Goal: Task Accomplishment & Management: Manage account settings

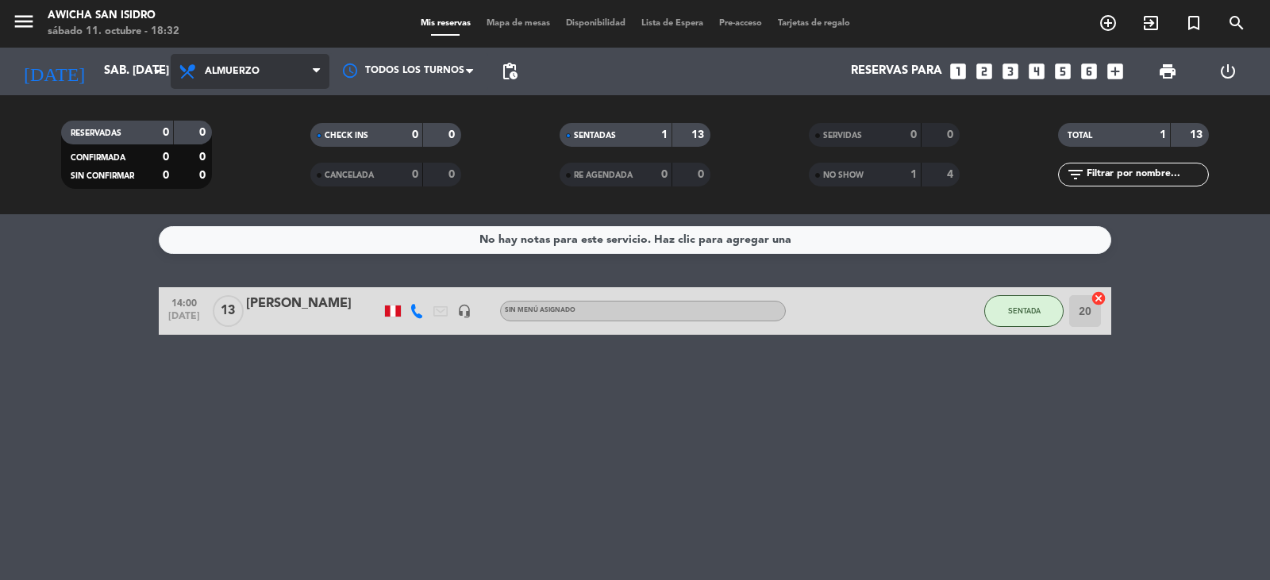
click at [317, 73] on icon at bounding box center [316, 71] width 7 height 13
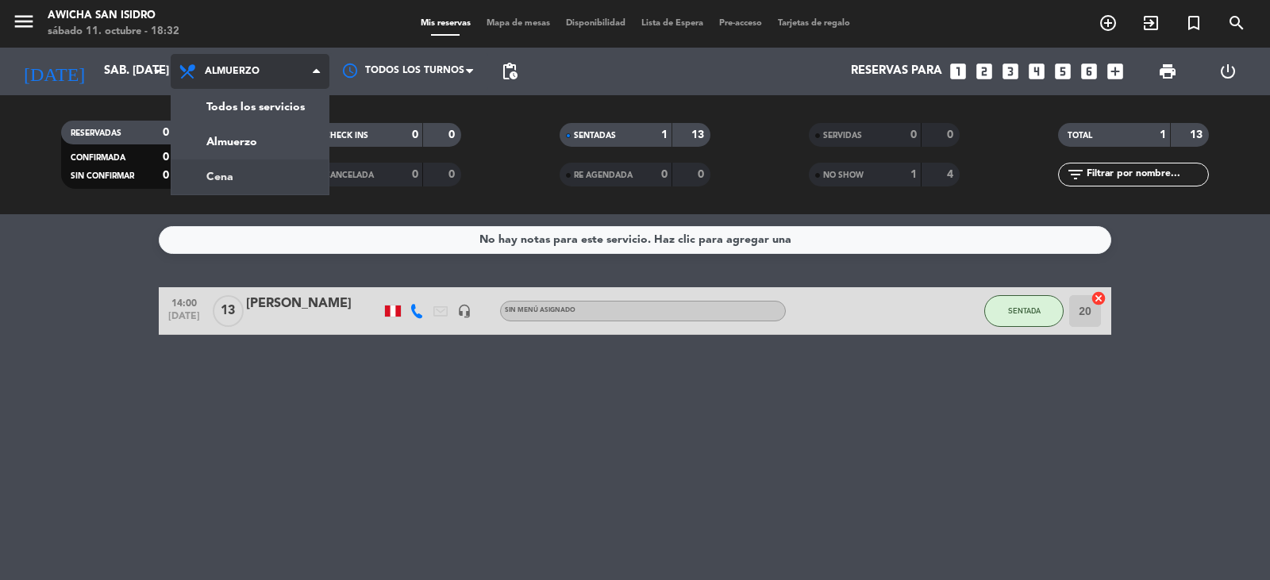
click at [257, 173] on div "menu Awicha San [PERSON_NAME] 11. octubre - 18:32 Mis reservas Mapa de mesas Di…" at bounding box center [635, 107] width 1270 height 214
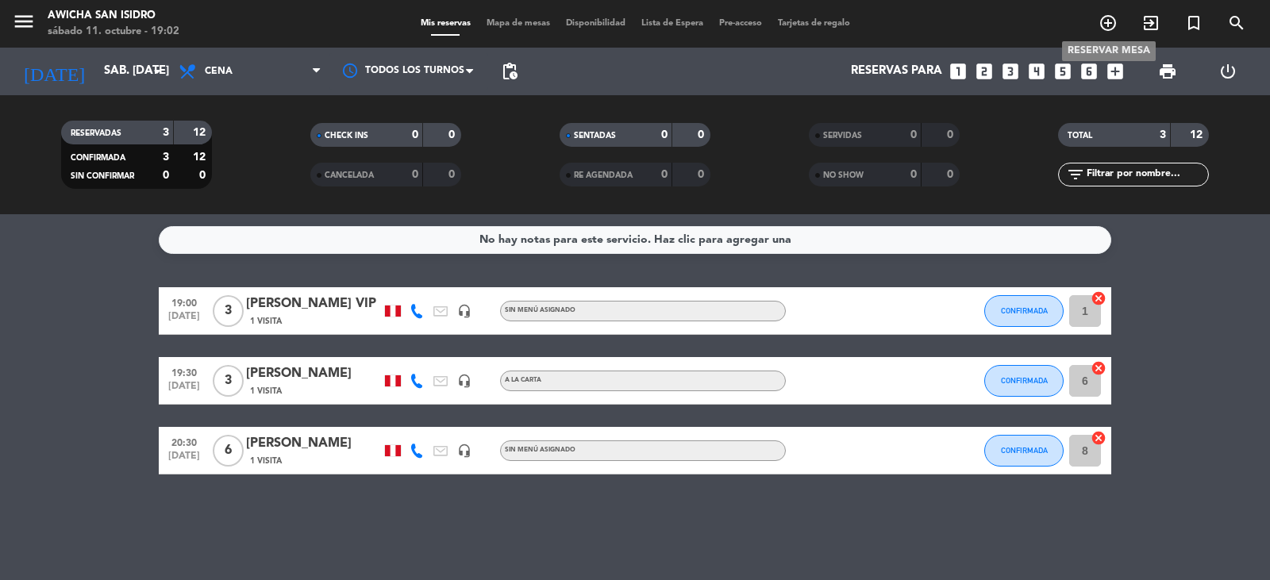
click at [1108, 21] on icon "add_circle_outline" at bounding box center [1107, 22] width 19 height 19
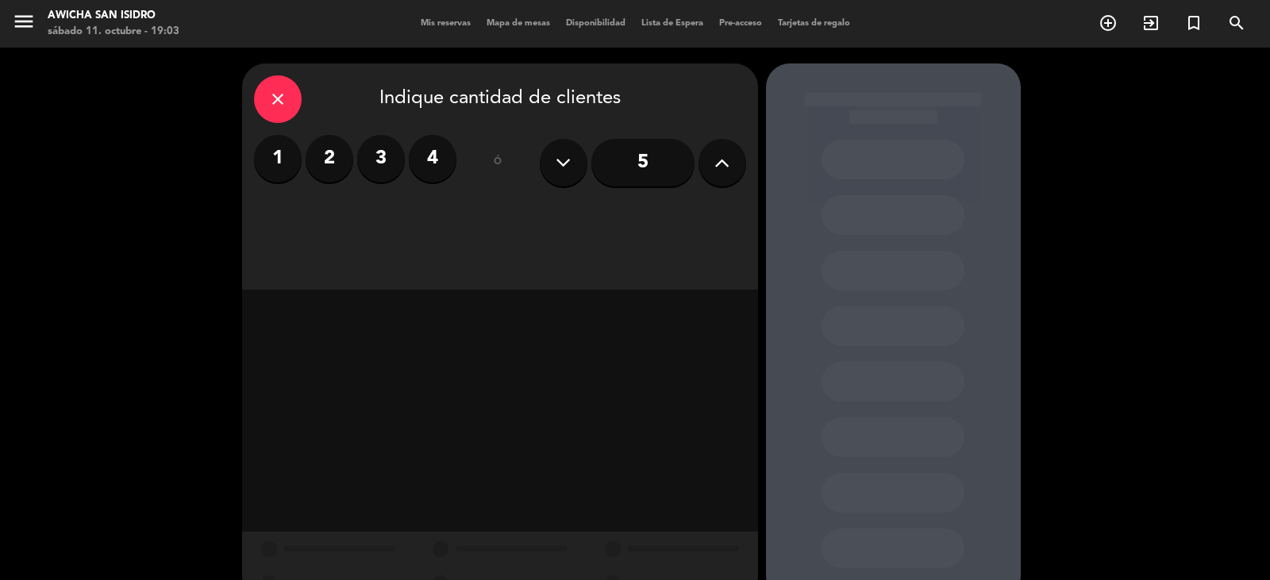
click at [376, 156] on label "3" at bounding box center [381, 159] width 48 height 48
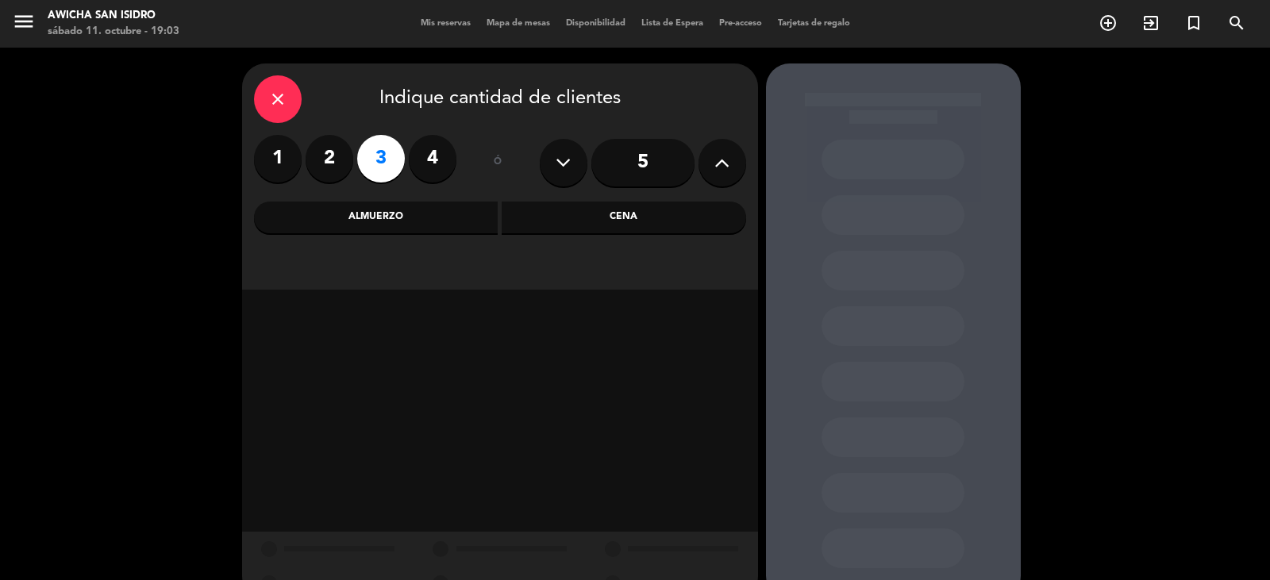
click at [617, 214] on div "Cena" at bounding box center [624, 218] width 244 height 32
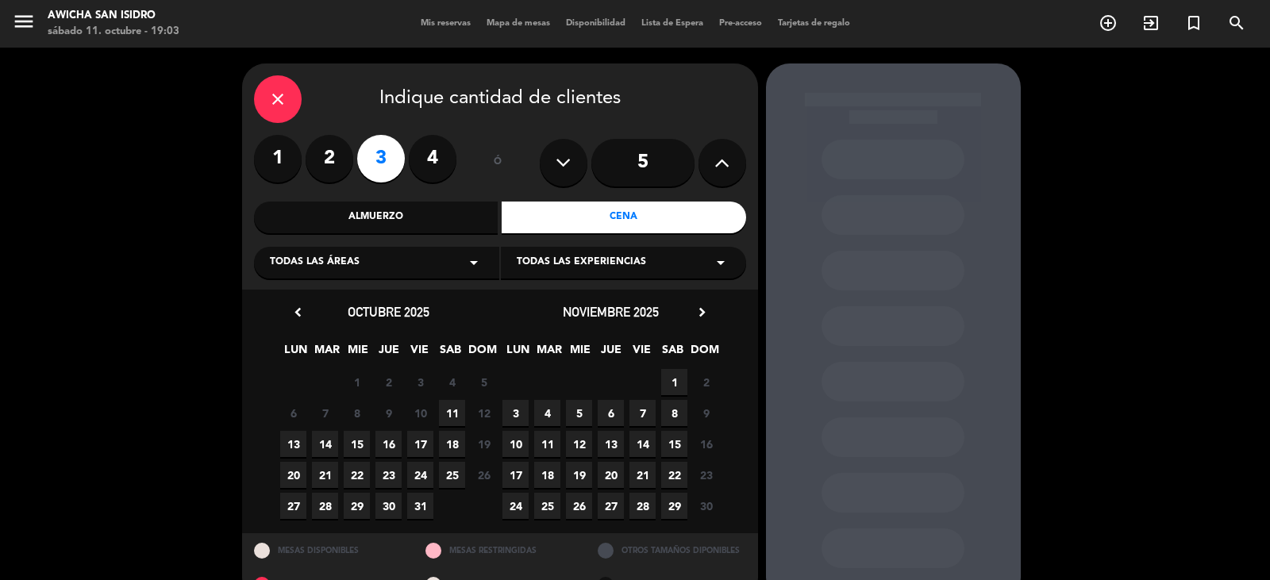
click at [446, 412] on span "11" at bounding box center [452, 413] width 26 height 26
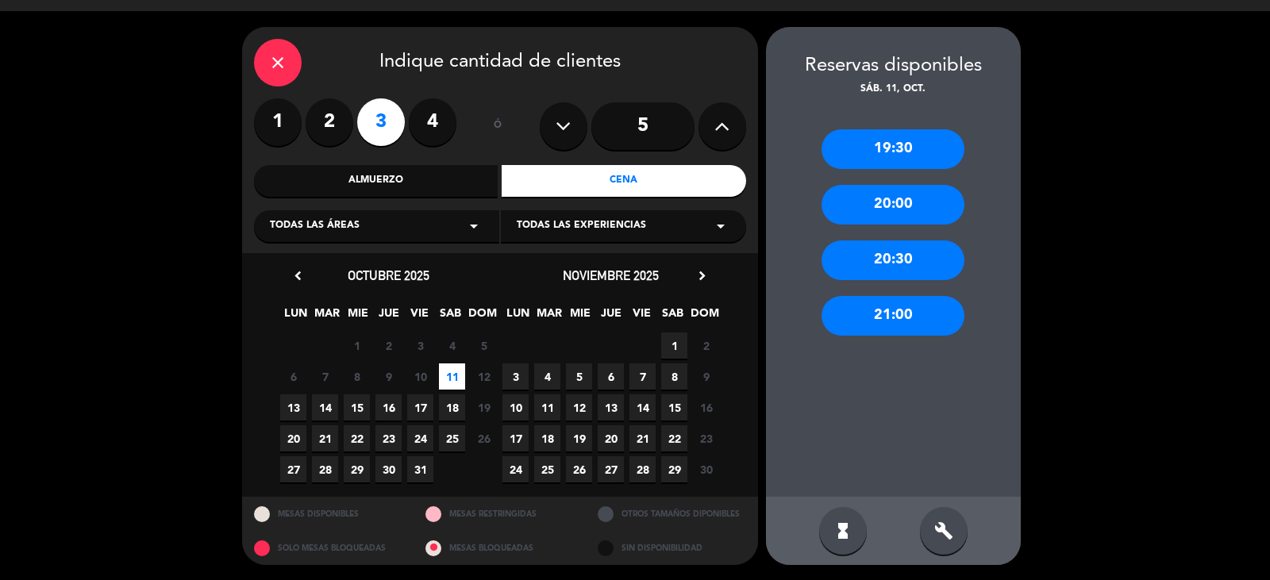
click at [908, 261] on div "20:30" at bounding box center [892, 260] width 143 height 40
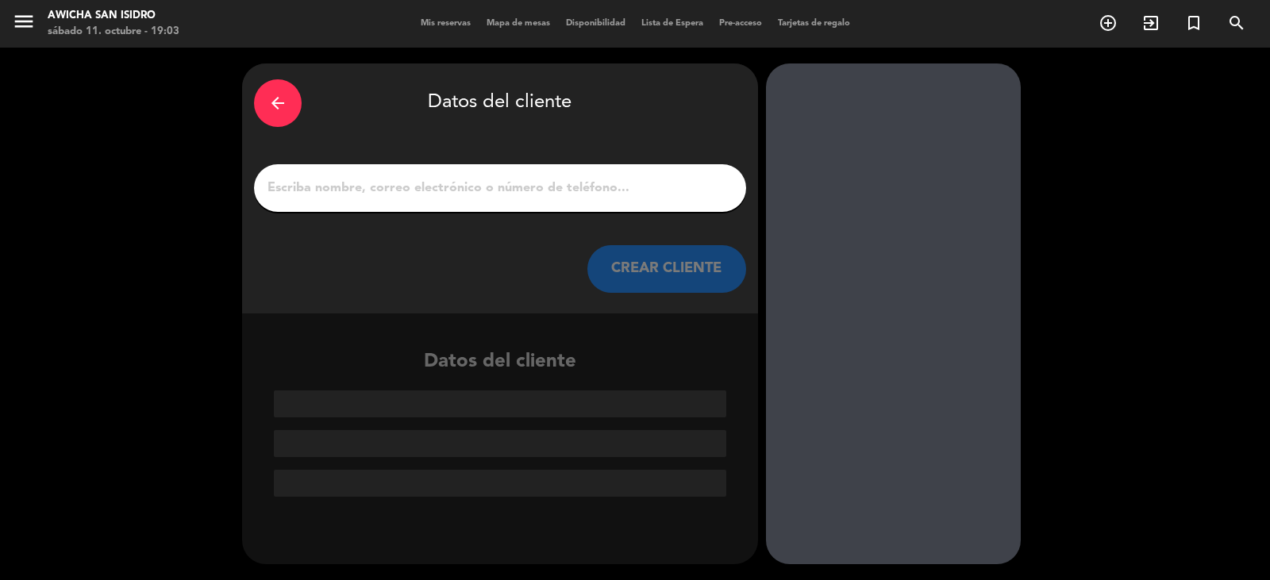
scroll to position [0, 0]
click at [493, 191] on input "1" at bounding box center [500, 188] width 468 height 22
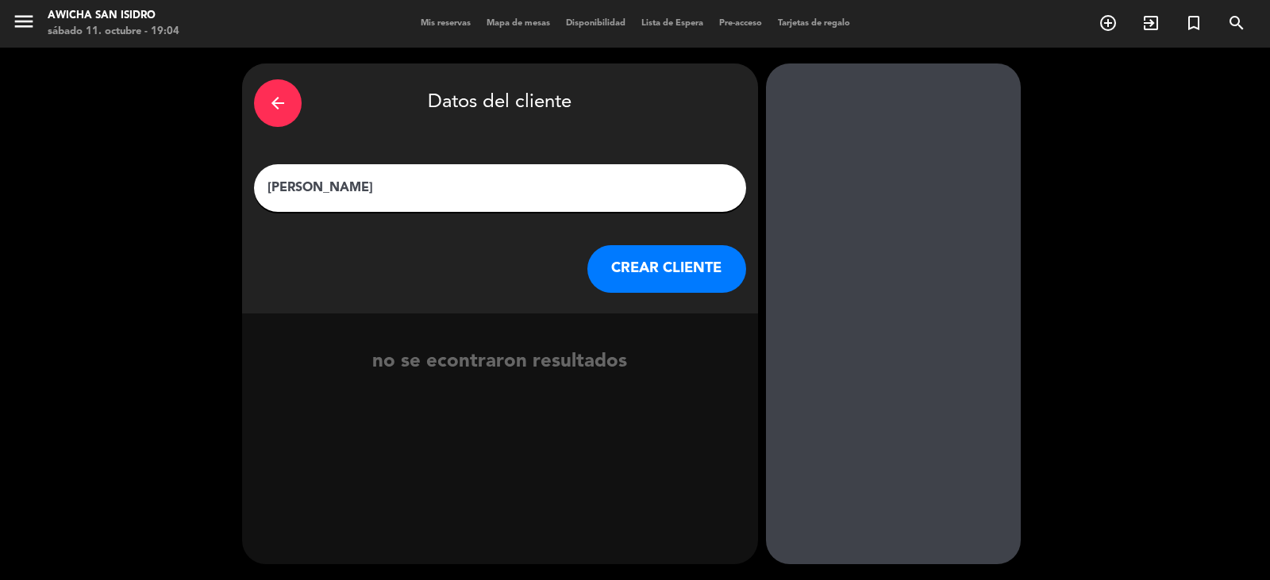
type input "[PERSON_NAME]"
click at [702, 258] on button "CREAR CLIENTE" at bounding box center [666, 269] width 159 height 48
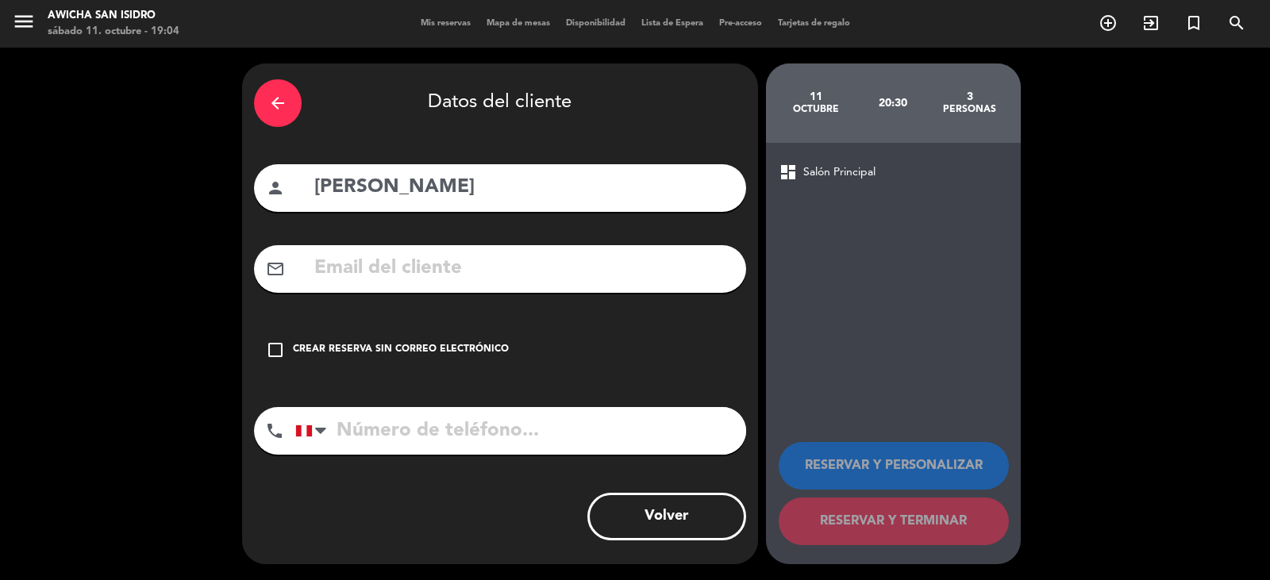
click at [274, 347] on icon "check_box_outline_blank" at bounding box center [275, 349] width 19 height 19
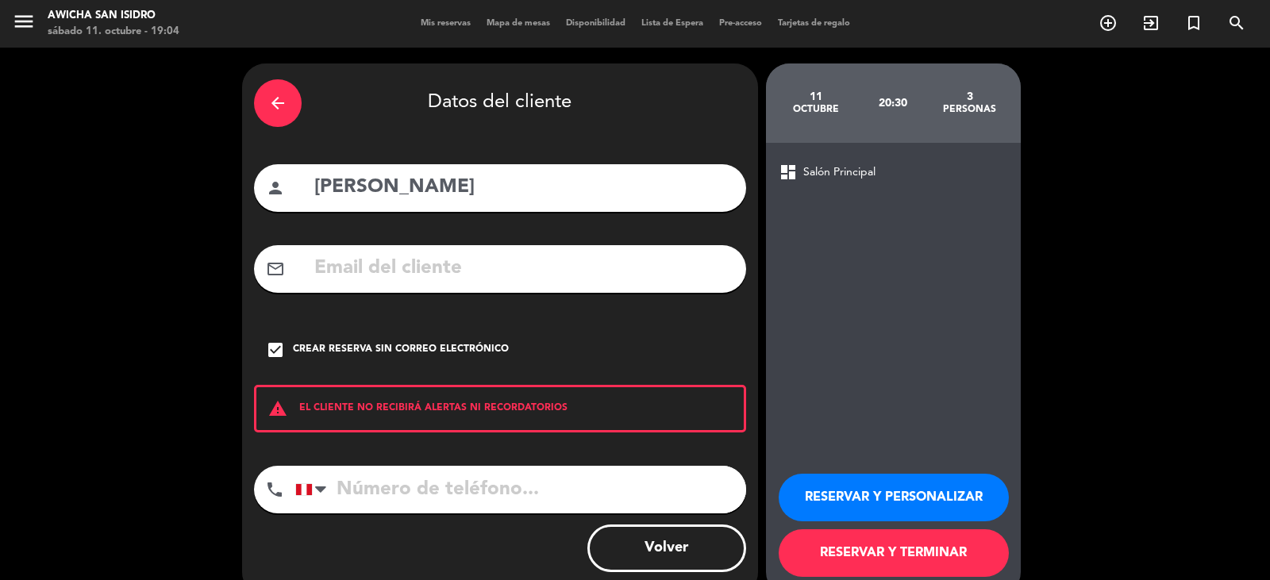
click at [398, 500] on input "tel" at bounding box center [520, 490] width 451 height 48
type input "938892644"
click at [867, 548] on button "RESERVAR Y TERMINAR" at bounding box center [894, 553] width 230 height 48
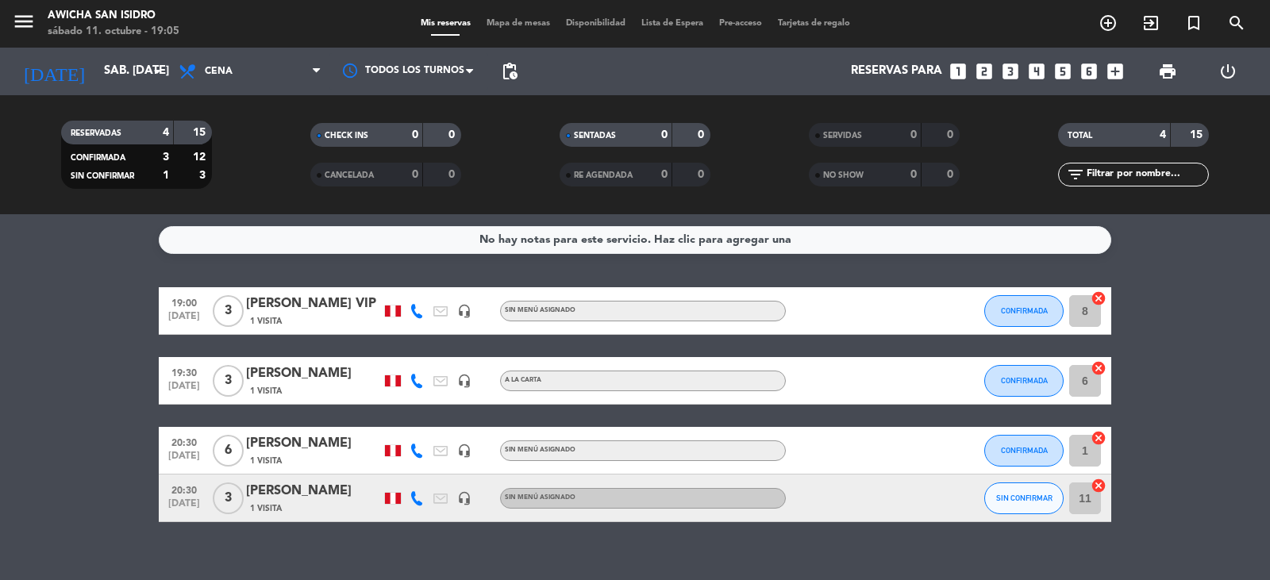
click at [297, 486] on div "[PERSON_NAME]" at bounding box center [313, 491] width 135 height 21
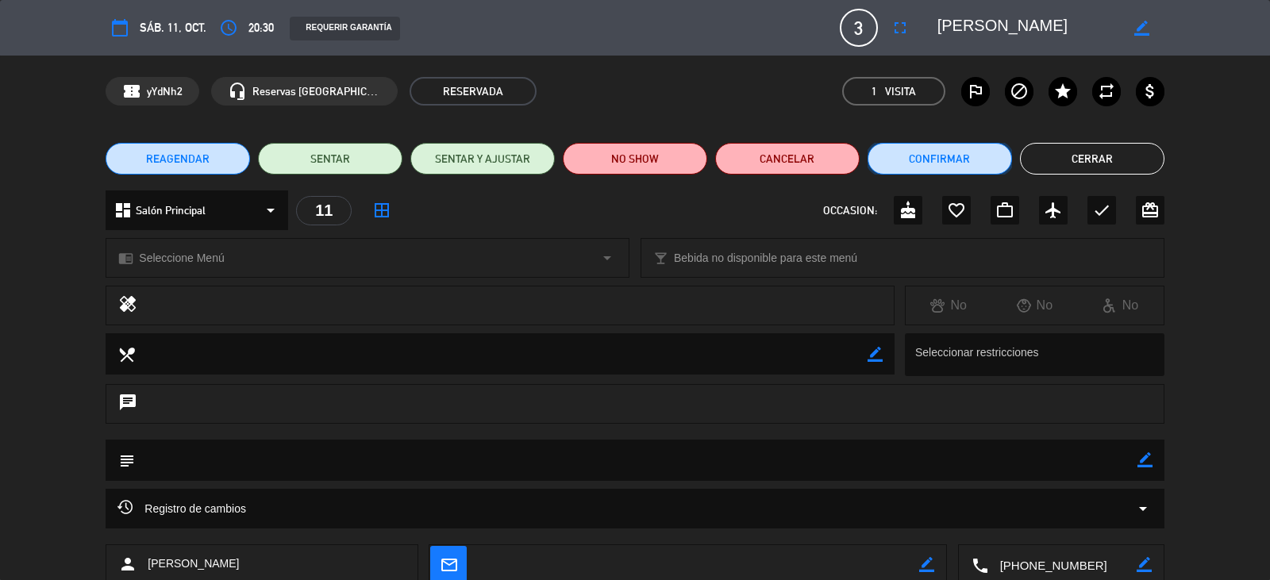
click at [957, 153] on button "Confirmar" at bounding box center [939, 159] width 144 height 32
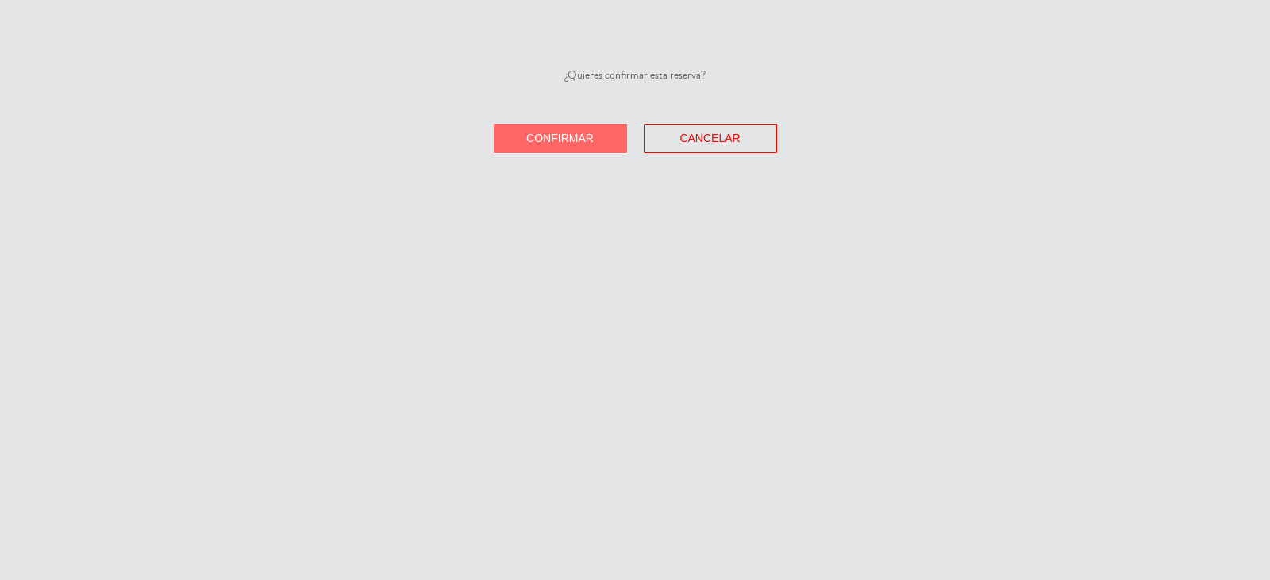
click at [564, 144] on span "Confirmar" at bounding box center [559, 138] width 67 height 13
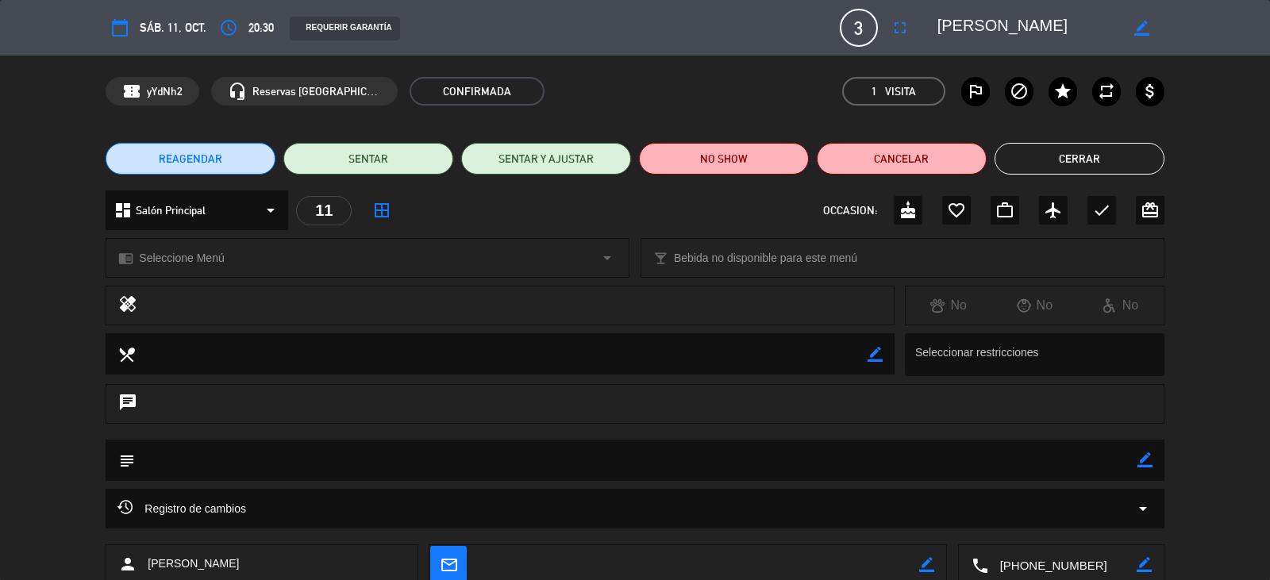
click at [1098, 156] on button "Cerrar" at bounding box center [1079, 159] width 170 height 32
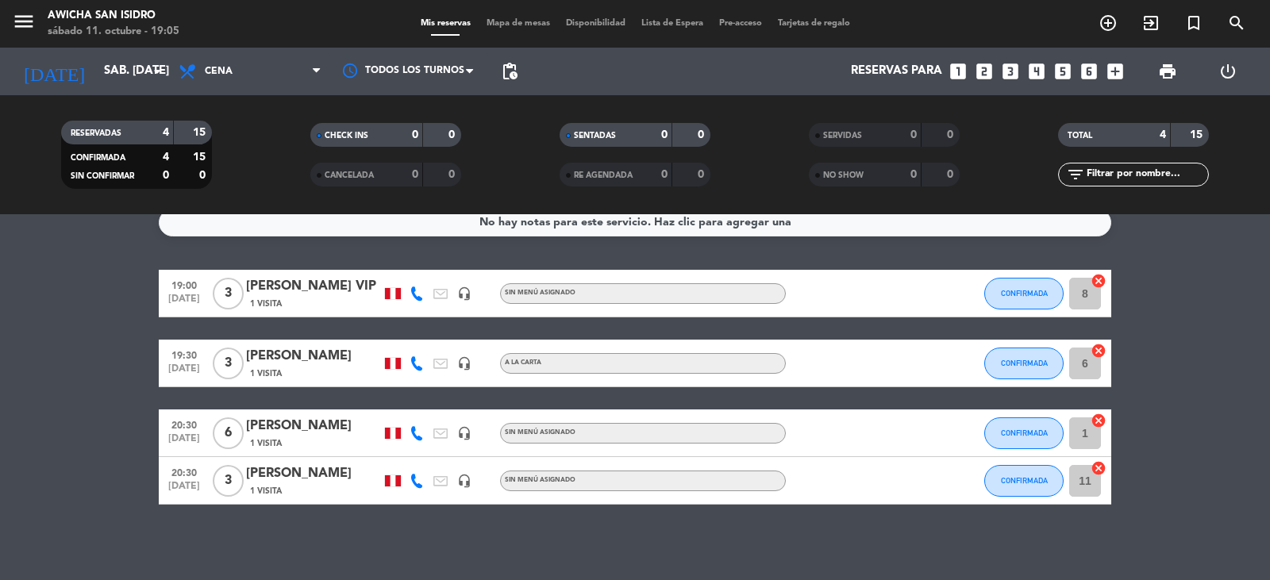
scroll to position [21, 0]
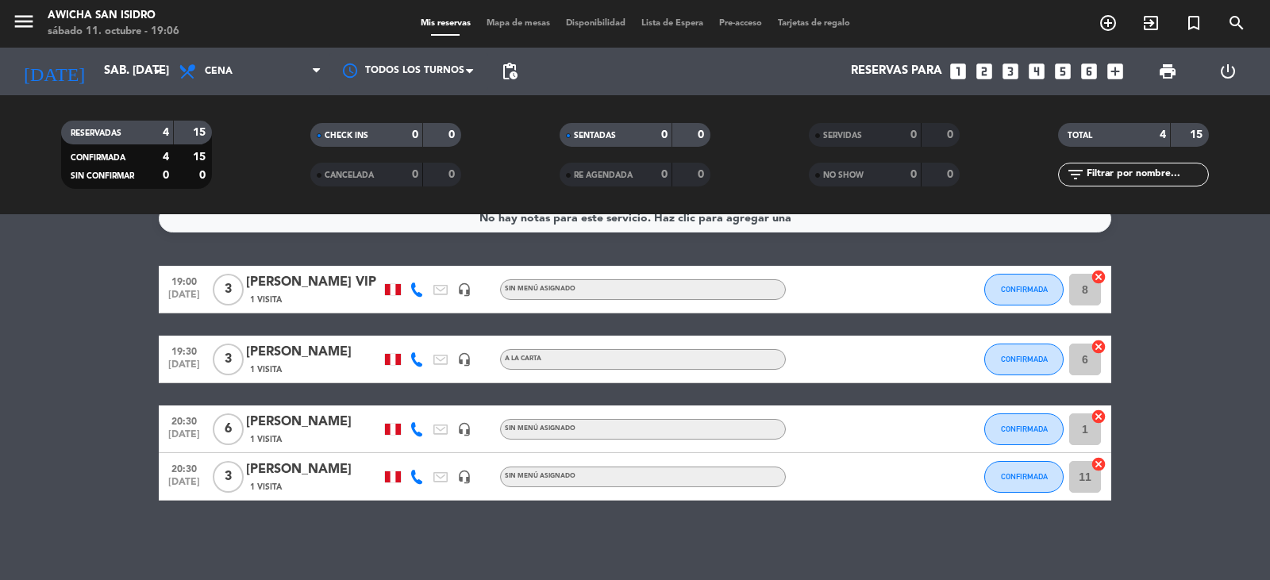
click at [270, 425] on div "[PERSON_NAME]" at bounding box center [313, 422] width 135 height 21
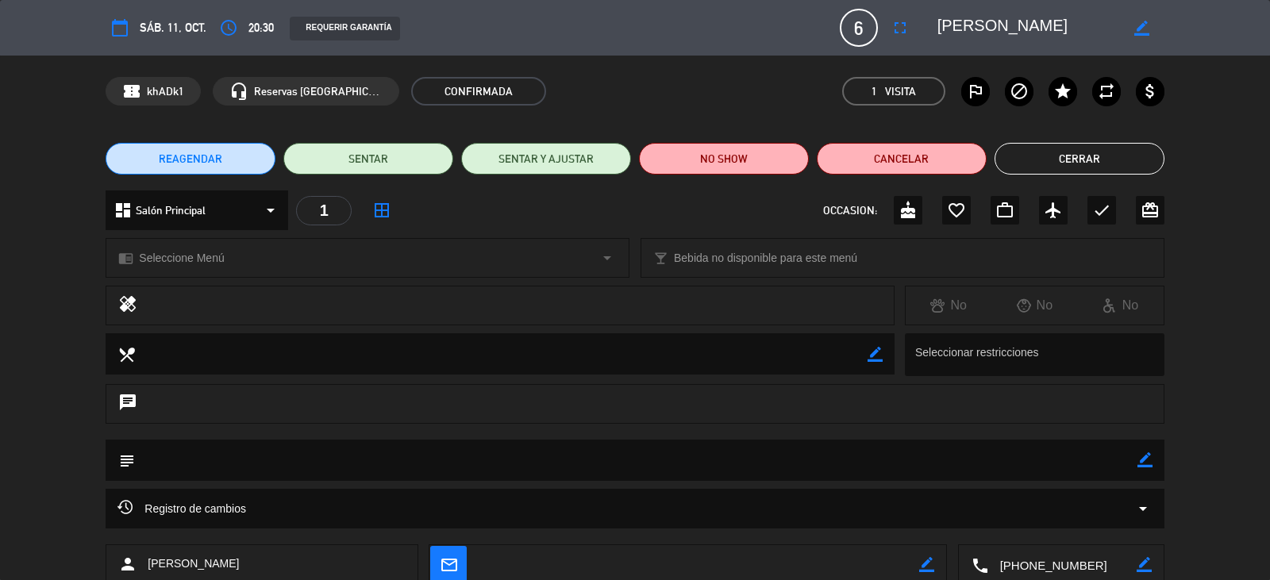
click at [609, 256] on icon "arrow_drop_down" at bounding box center [607, 257] width 19 height 19
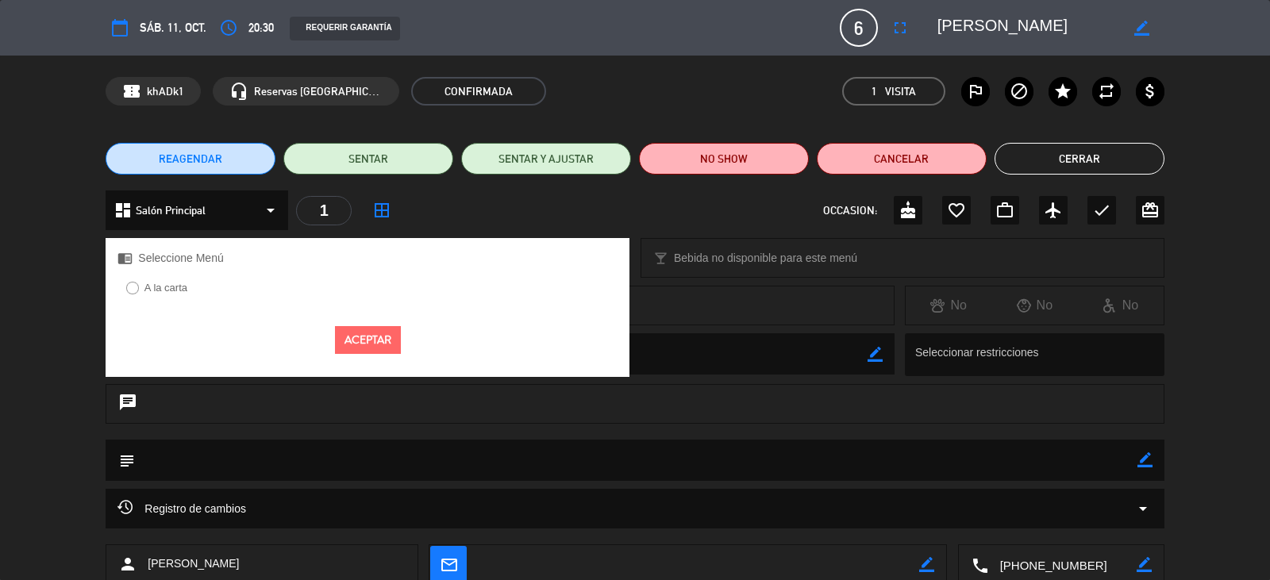
click at [129, 287] on input "A la carta" at bounding box center [131, 287] width 10 height 10
radio input "true"
click at [386, 340] on button "Aceptar" at bounding box center [368, 340] width 66 height 28
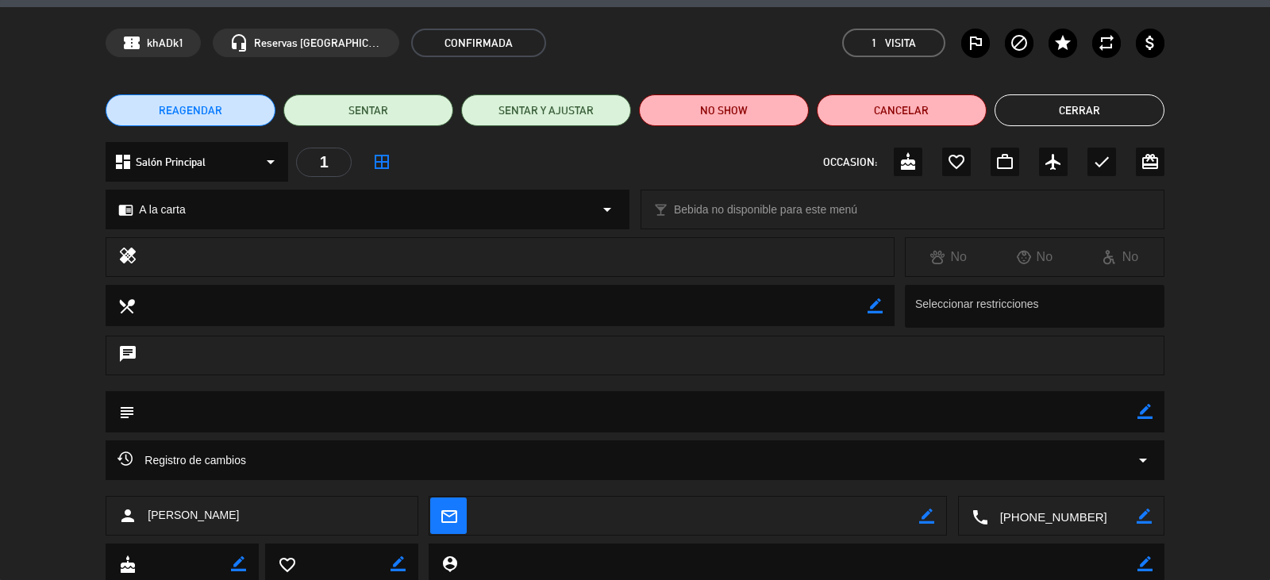
scroll to position [0, 0]
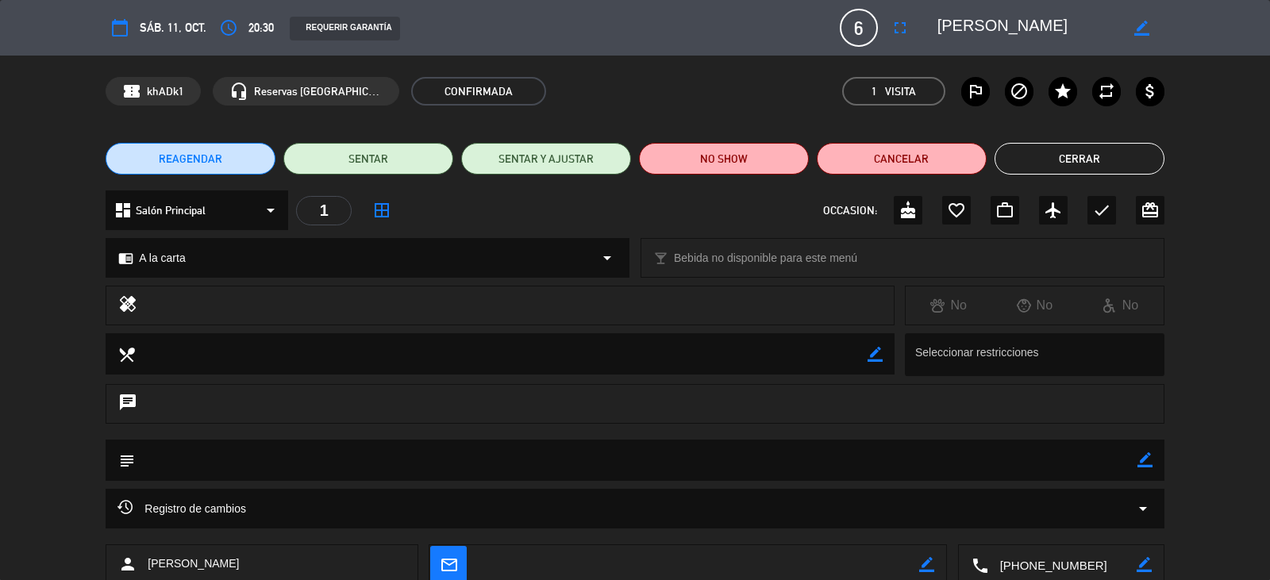
click at [1139, 24] on icon "border_color" at bounding box center [1141, 28] width 15 height 15
click at [865, 16] on span "6" at bounding box center [859, 28] width 38 height 38
click at [855, 23] on span "6" at bounding box center [859, 28] width 38 height 38
click at [855, 26] on span "6" at bounding box center [859, 28] width 38 height 38
click at [856, 26] on span "6" at bounding box center [859, 28] width 38 height 38
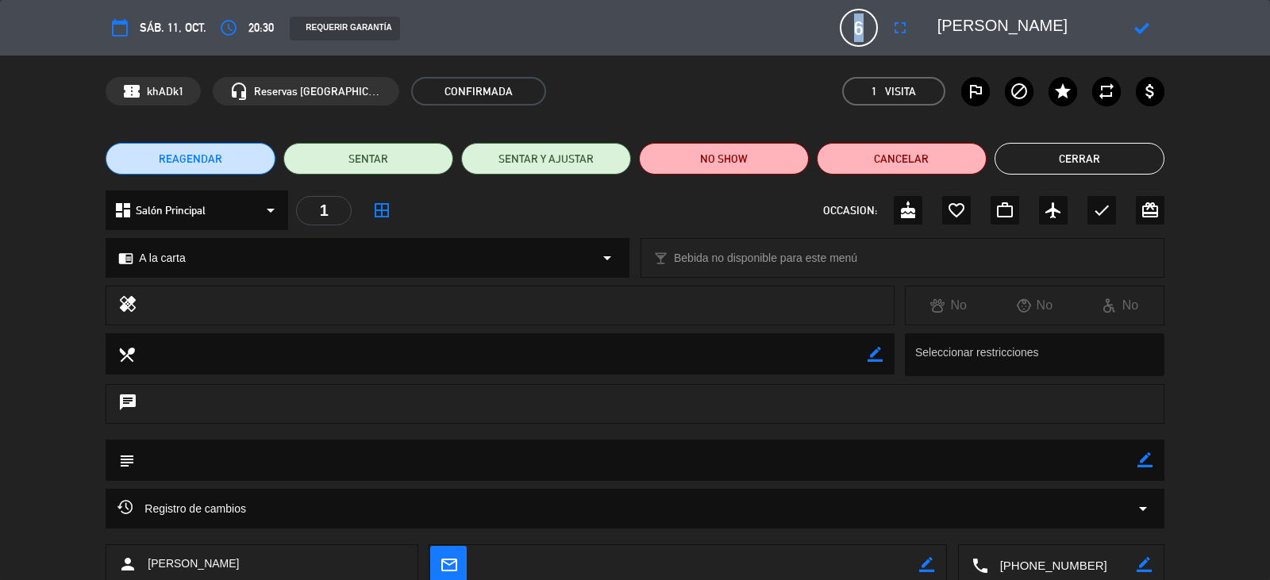
click at [863, 25] on span "6" at bounding box center [859, 28] width 38 height 38
click at [904, 29] on icon "fullscreen" at bounding box center [899, 27] width 19 height 19
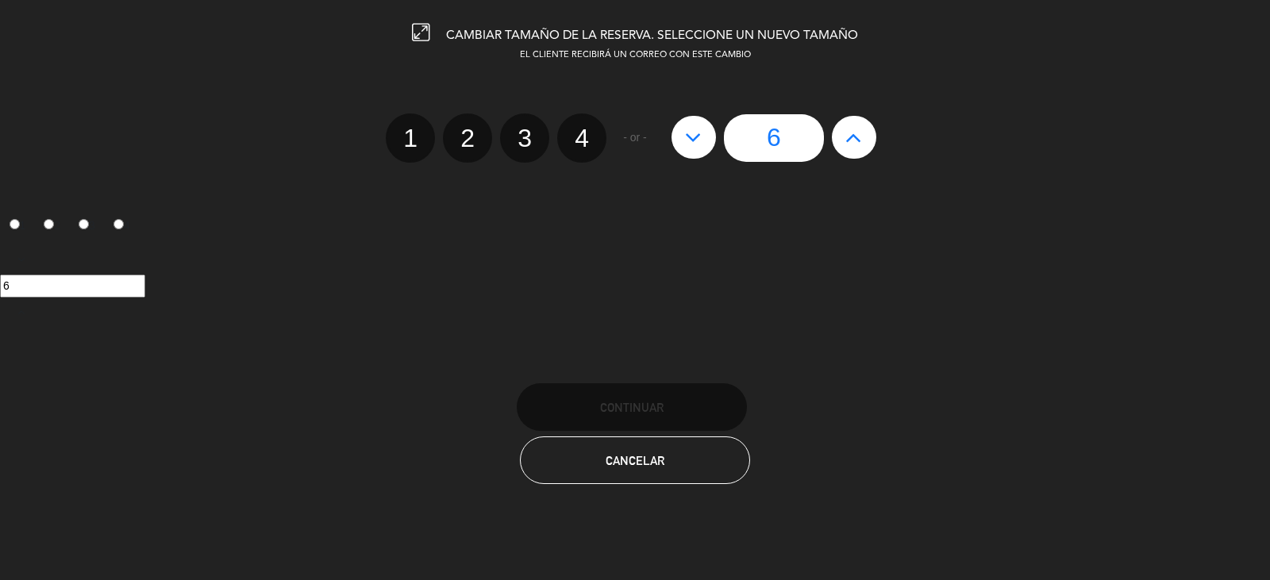
click at [860, 136] on icon at bounding box center [853, 137] width 17 height 25
type input "7"
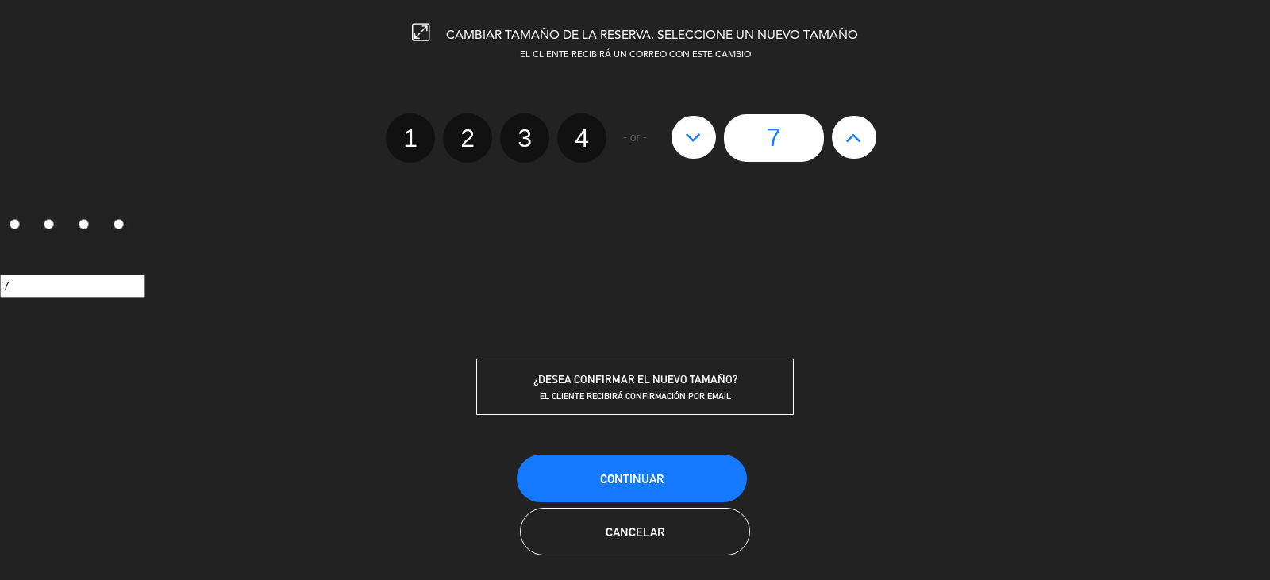
click at [683, 138] on button at bounding box center [693, 137] width 44 height 43
type input "6"
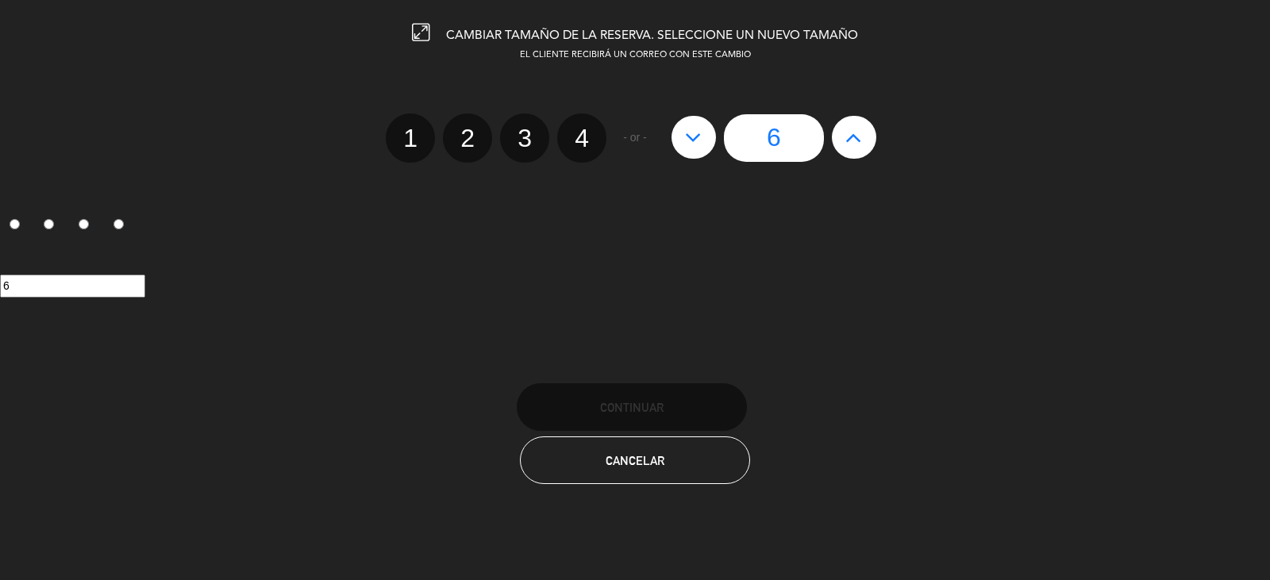
click at [685, 137] on icon at bounding box center [693, 137] width 17 height 25
type input "5"
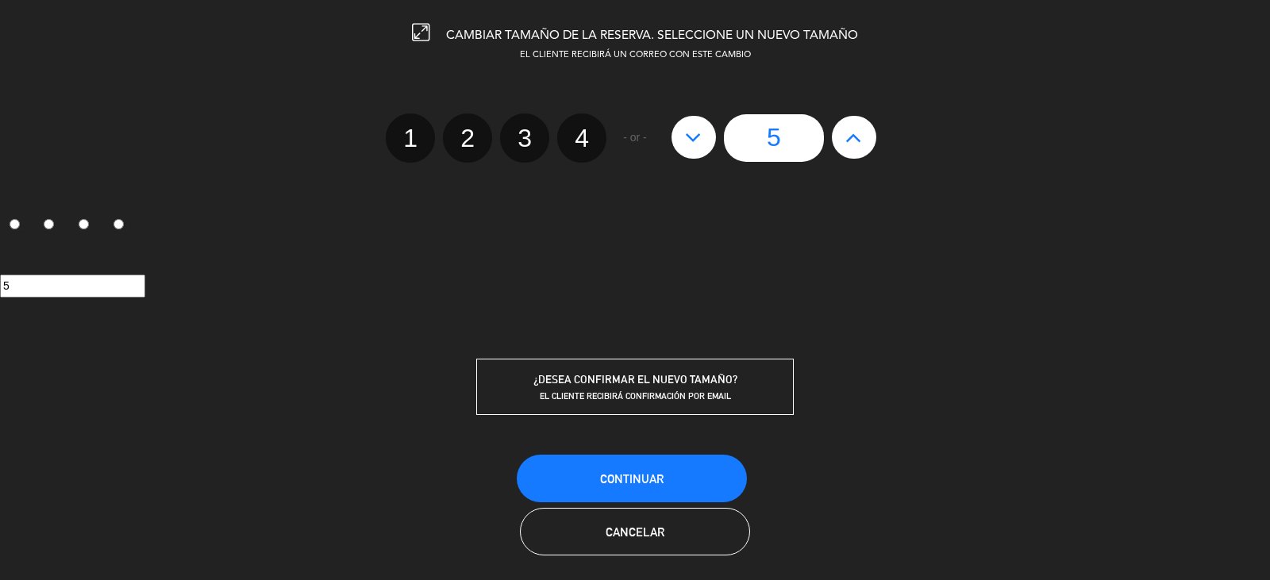
click at [685, 137] on icon at bounding box center [693, 137] width 17 height 25
click at [691, 137] on icon at bounding box center [693, 137] width 17 height 25
click at [696, 140] on icon at bounding box center [693, 137] width 17 height 25
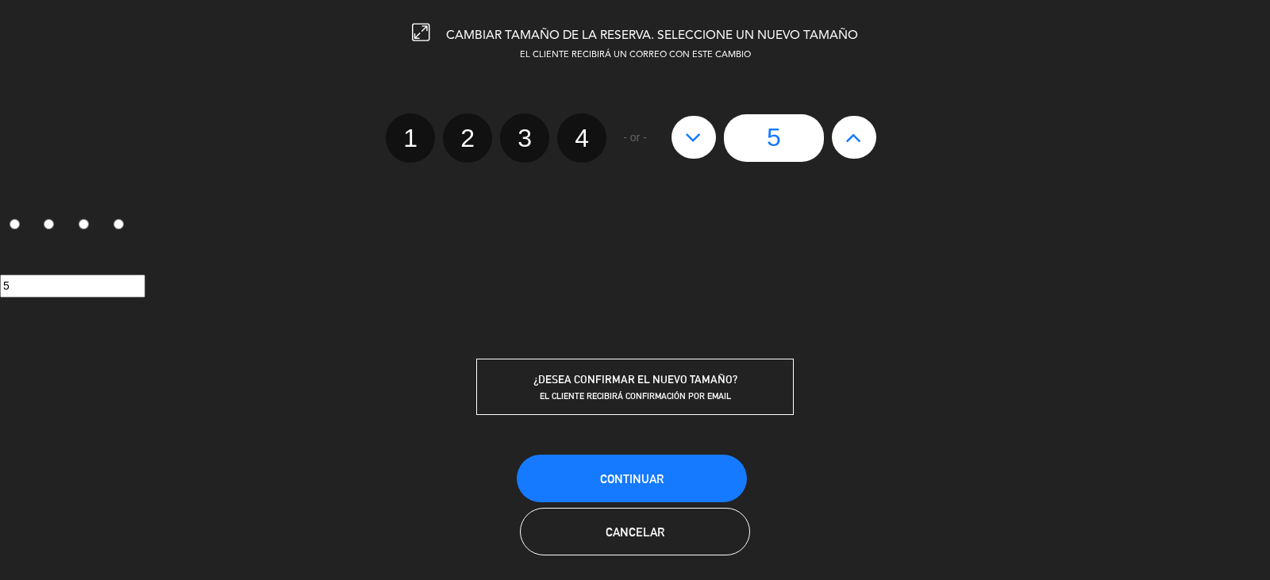
click at [696, 140] on icon at bounding box center [693, 137] width 17 height 25
click at [644, 483] on span "Continuar" at bounding box center [631, 478] width 63 height 13
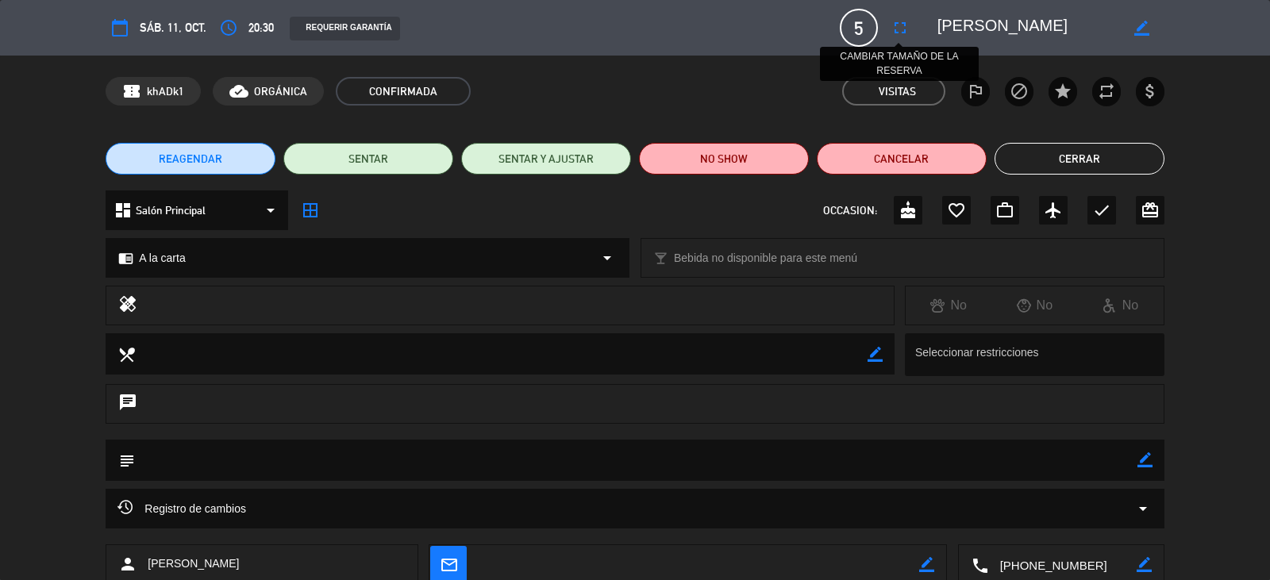
click at [900, 24] on icon "fullscreen" at bounding box center [899, 27] width 19 height 19
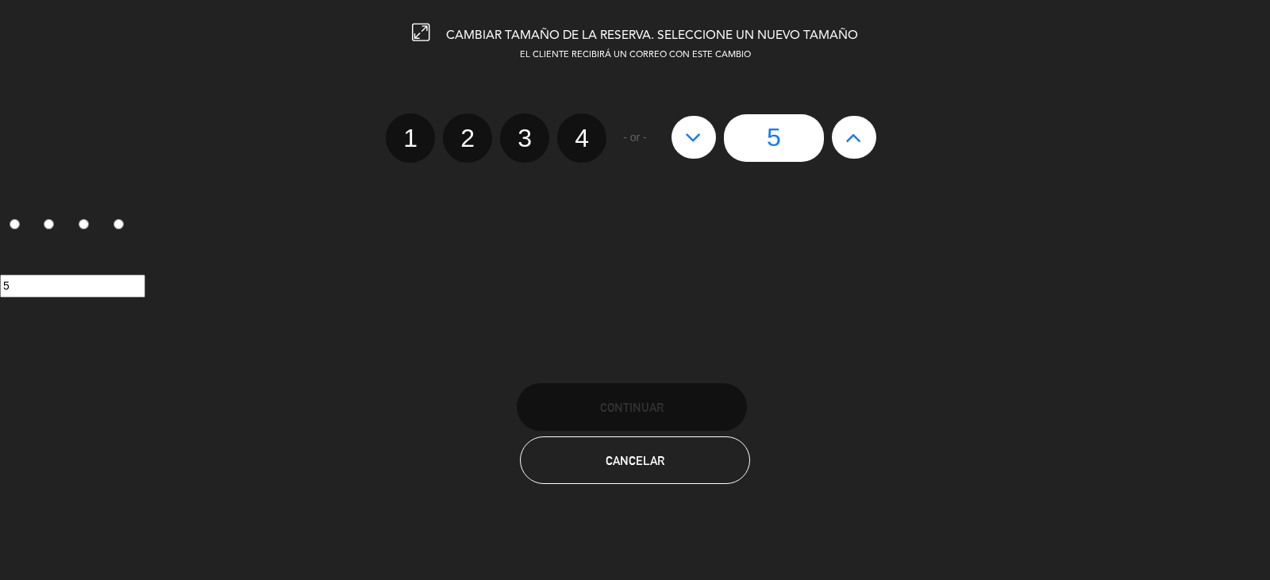
click at [698, 140] on icon at bounding box center [693, 137] width 17 height 25
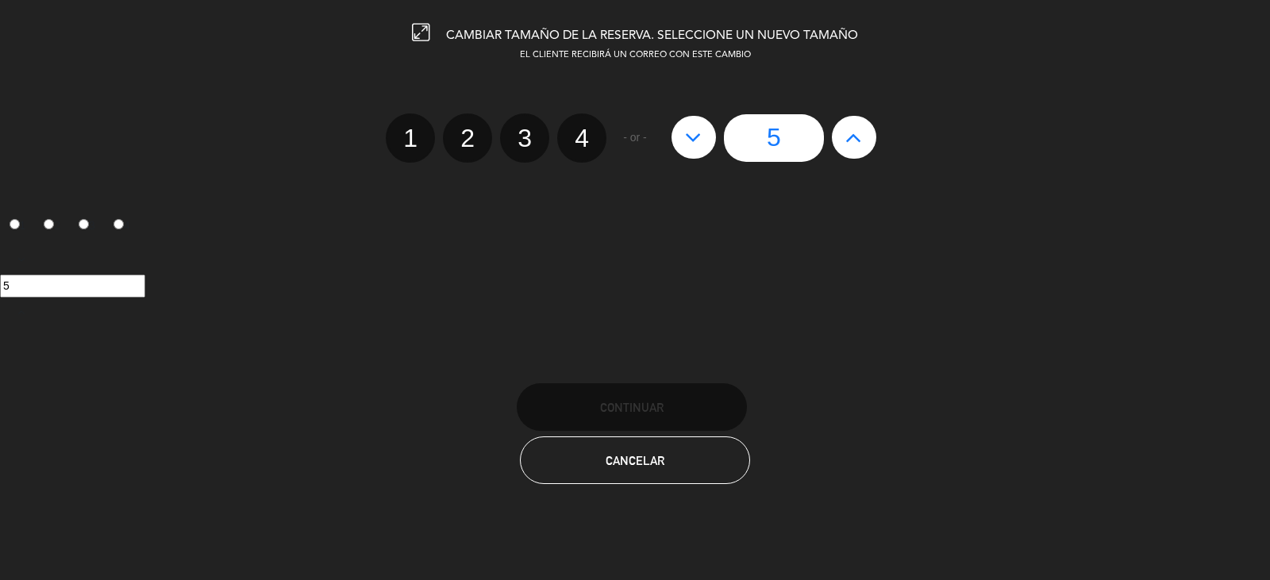
click at [698, 140] on icon at bounding box center [693, 137] width 17 height 25
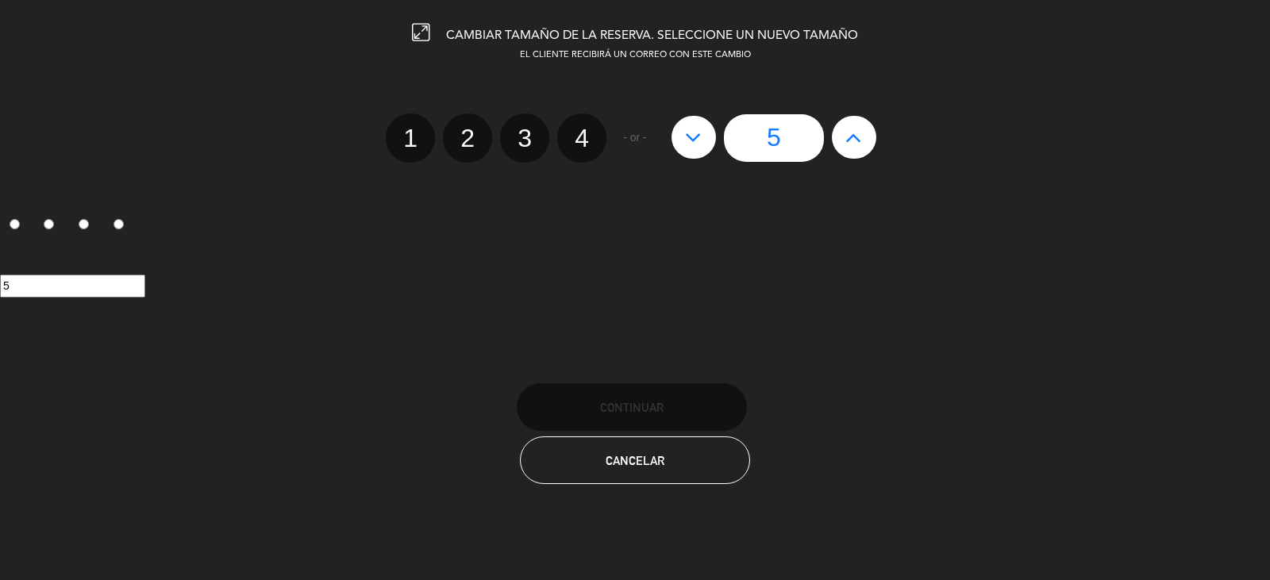
click at [698, 140] on icon at bounding box center [693, 137] width 17 height 25
drag, startPoint x: 16, startPoint y: 283, endPoint x: 45, endPoint y: 279, distance: 29.6
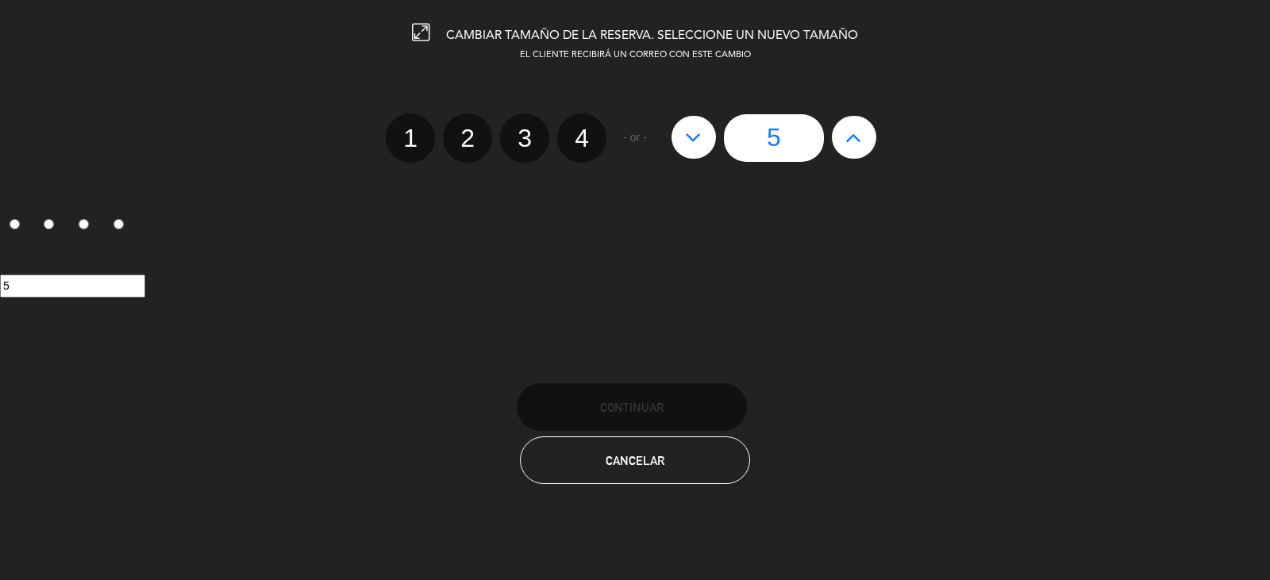
click at [20, 285] on input "5" at bounding box center [72, 286] width 145 height 23
click at [18, 286] on input "5" at bounding box center [72, 286] width 145 height 23
click at [24, 296] on div "5" at bounding box center [635, 285] width 1270 height 83
click at [25, 297] on div "5" at bounding box center [635, 285] width 1270 height 83
drag, startPoint x: 18, startPoint y: 283, endPoint x: 0, endPoint y: 287, distance: 18.7
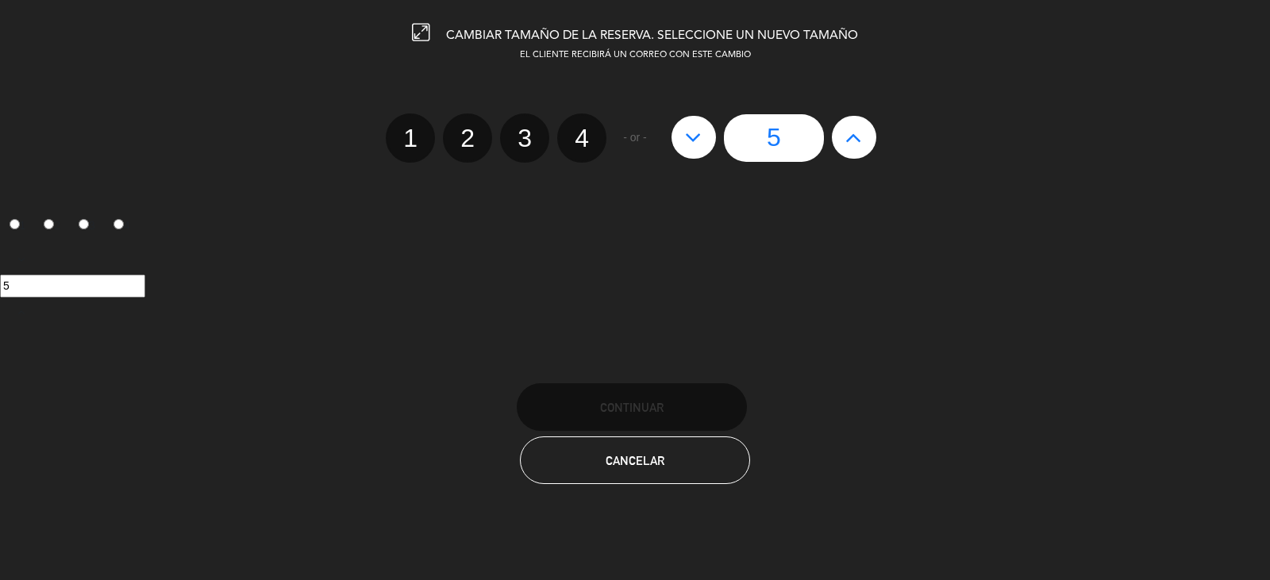
click at [19, 283] on input "5" at bounding box center [72, 286] width 145 height 23
drag, startPoint x: 583, startPoint y: 137, endPoint x: 574, endPoint y: 139, distance: 9.0
click at [575, 138] on label "4" at bounding box center [581, 137] width 49 height 49
click at [575, 129] on input "4" at bounding box center [580, 124] width 10 height 10
radio input "true"
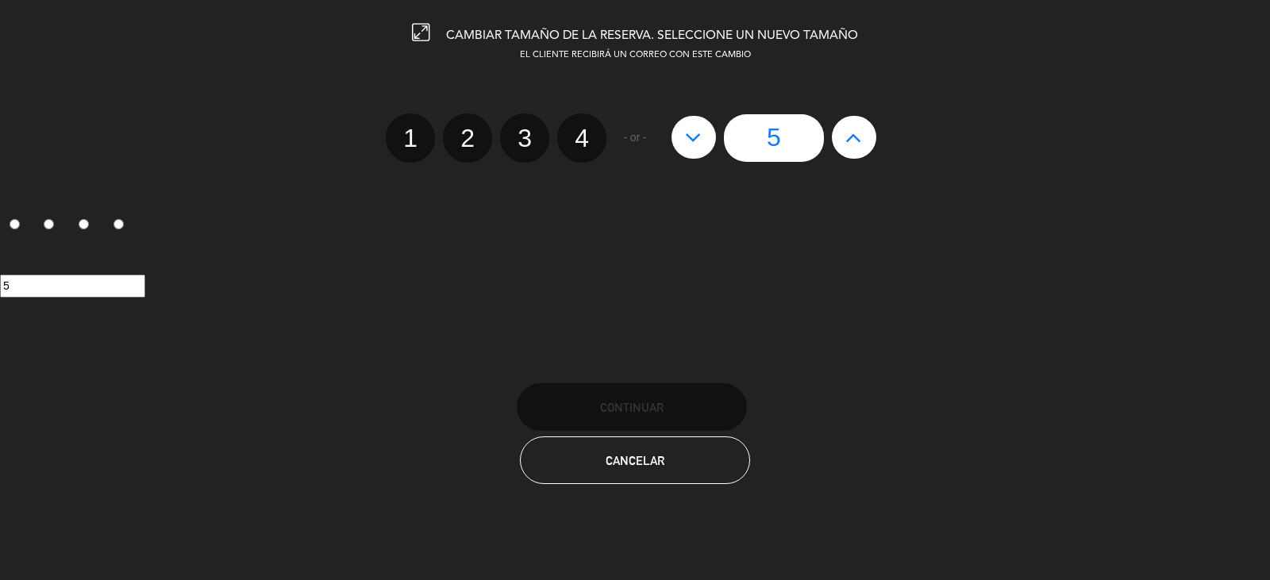
radio input "false"
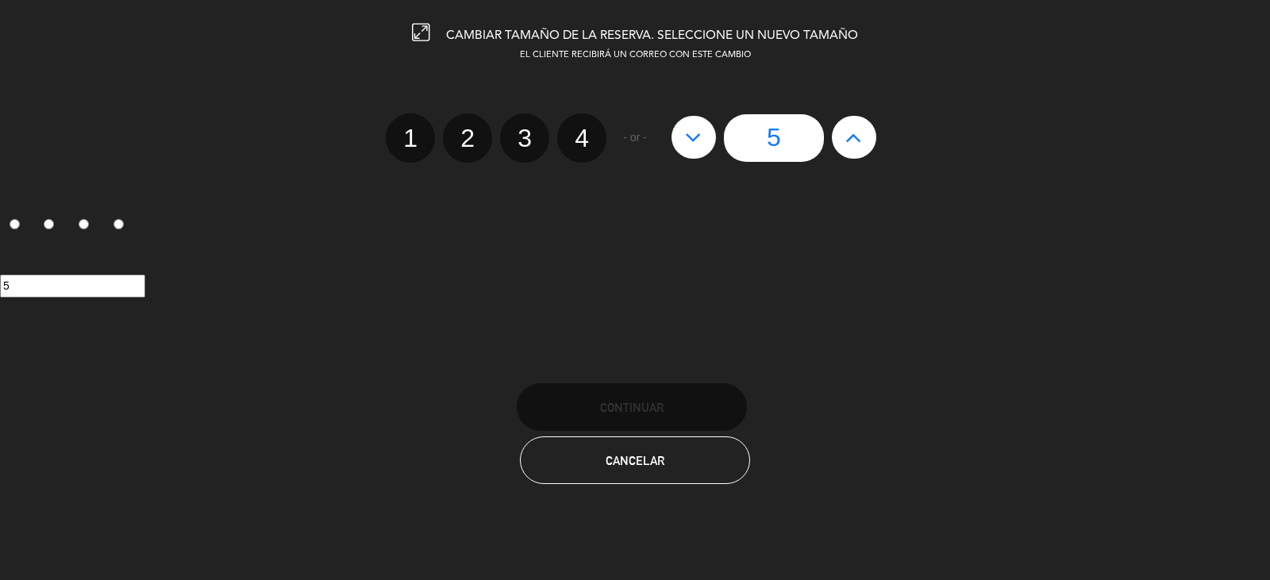
radio input "false"
radio input "true"
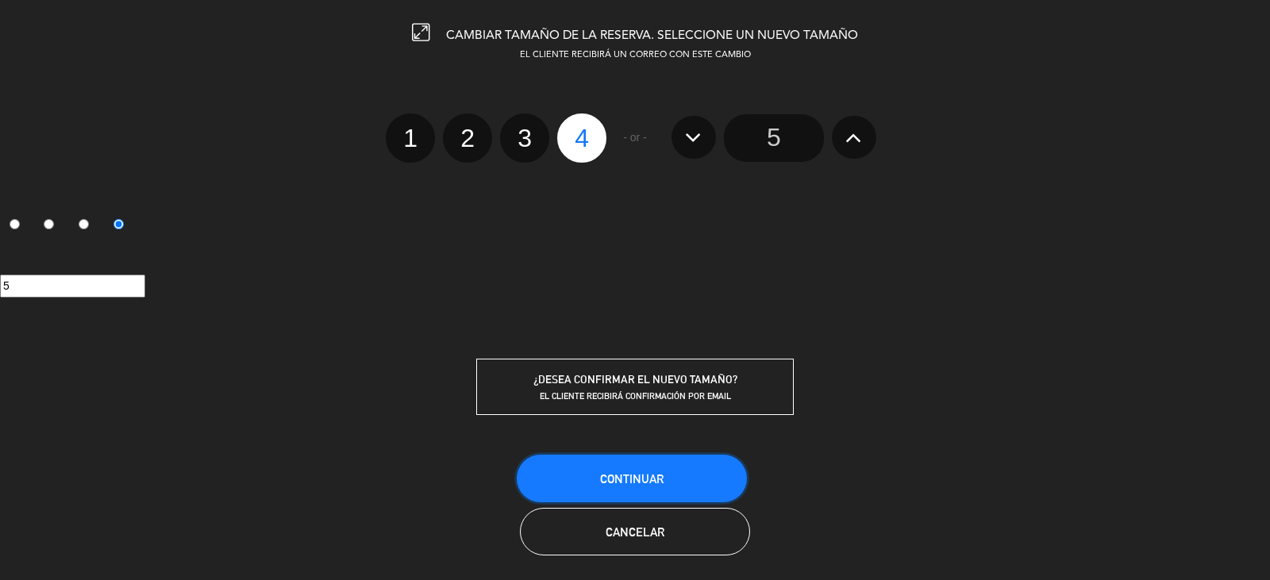
click at [640, 472] on span "Continuar" at bounding box center [631, 478] width 63 height 13
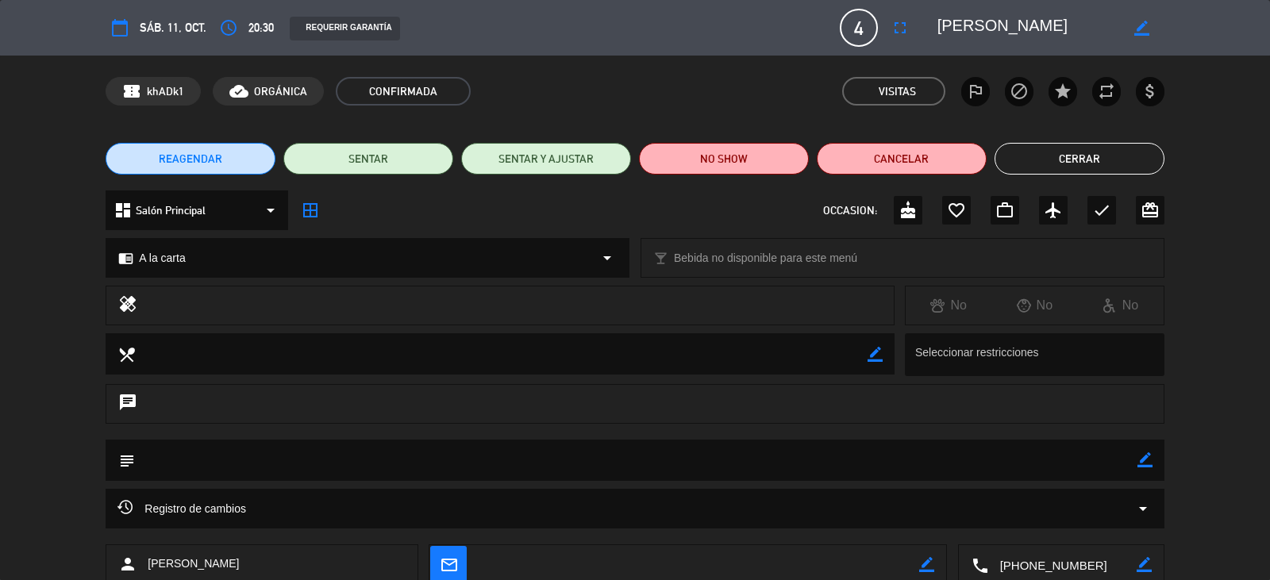
click at [1088, 152] on button "Cerrar" at bounding box center [1079, 159] width 170 height 32
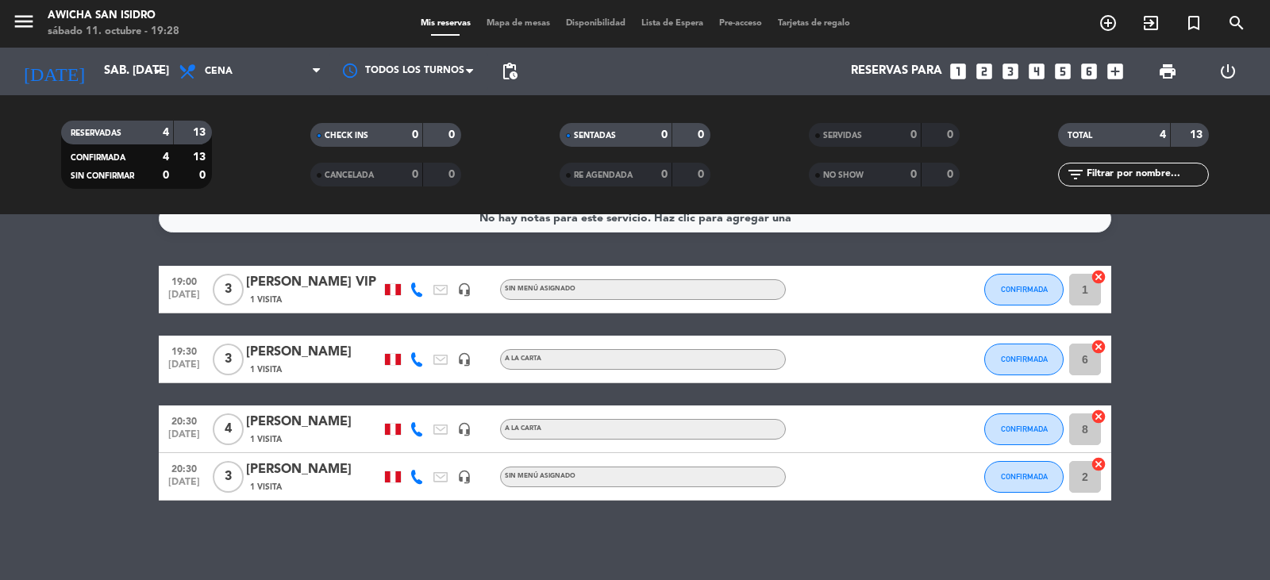
click at [294, 283] on div "[PERSON_NAME] VIP" at bounding box center [313, 282] width 135 height 21
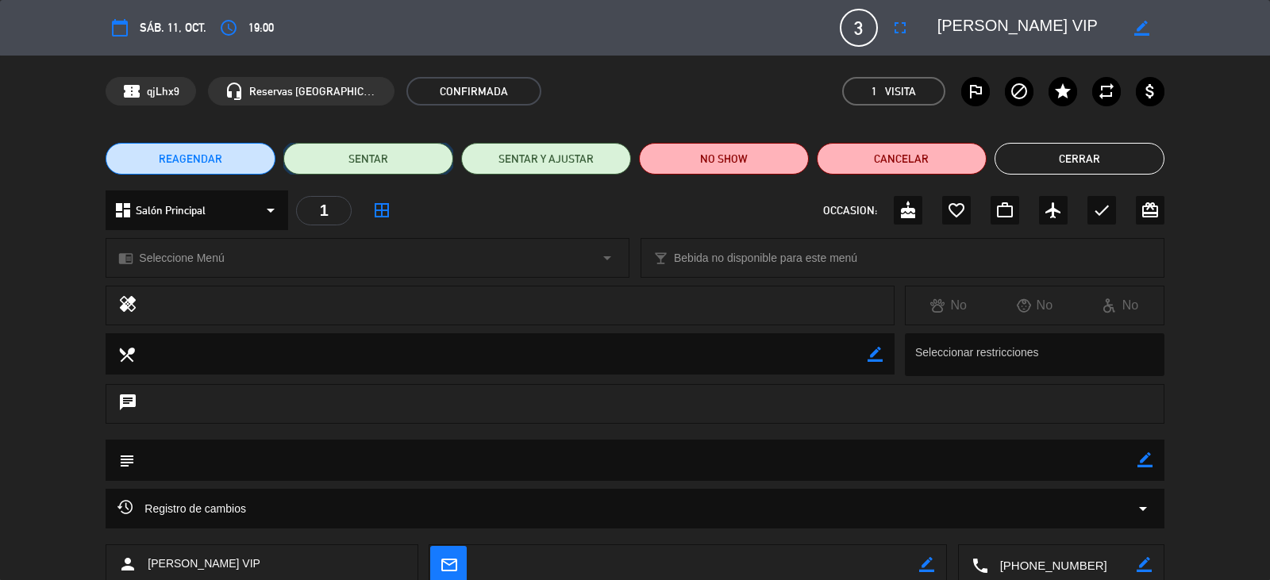
click at [376, 166] on button "SENTAR" at bounding box center [368, 159] width 170 height 32
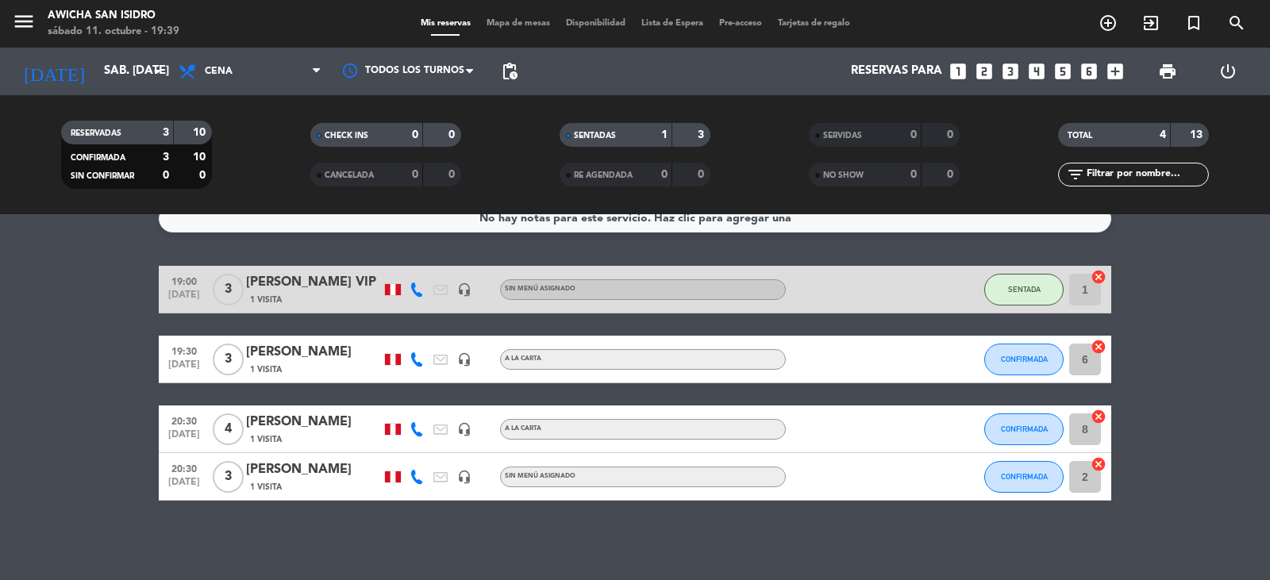
drag, startPoint x: 37, startPoint y: 534, endPoint x: 67, endPoint y: 533, distance: 30.2
click at [42, 534] on div "No hay notas para este servicio. Haz clic para agregar una 19:00 [DATE] 3 [PERS…" at bounding box center [635, 397] width 1270 height 366
